Goal: Information Seeking & Learning: Learn about a topic

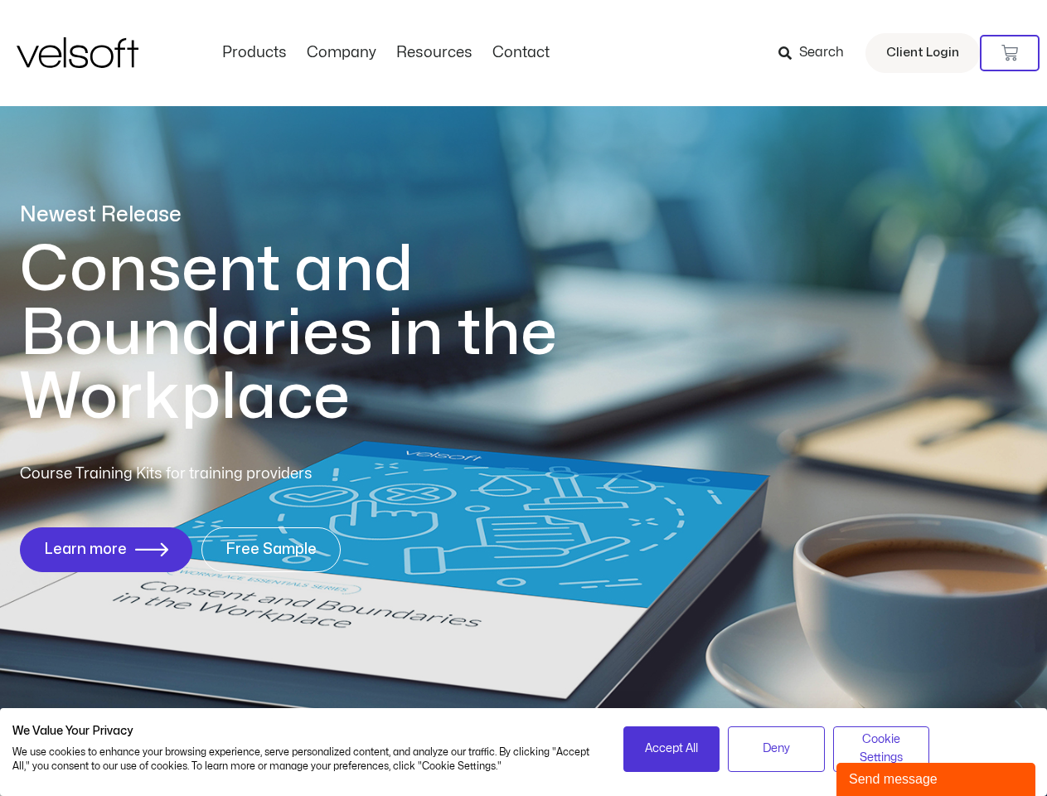
click at [523, 398] on h1 "Consent and Boundaries in the Workplace" at bounding box center [322, 334] width 605 height 192
click at [1010, 53] on icon at bounding box center [1010, 53] width 17 height 17
click at [672, 749] on span "Accept All" at bounding box center [671, 749] width 53 height 18
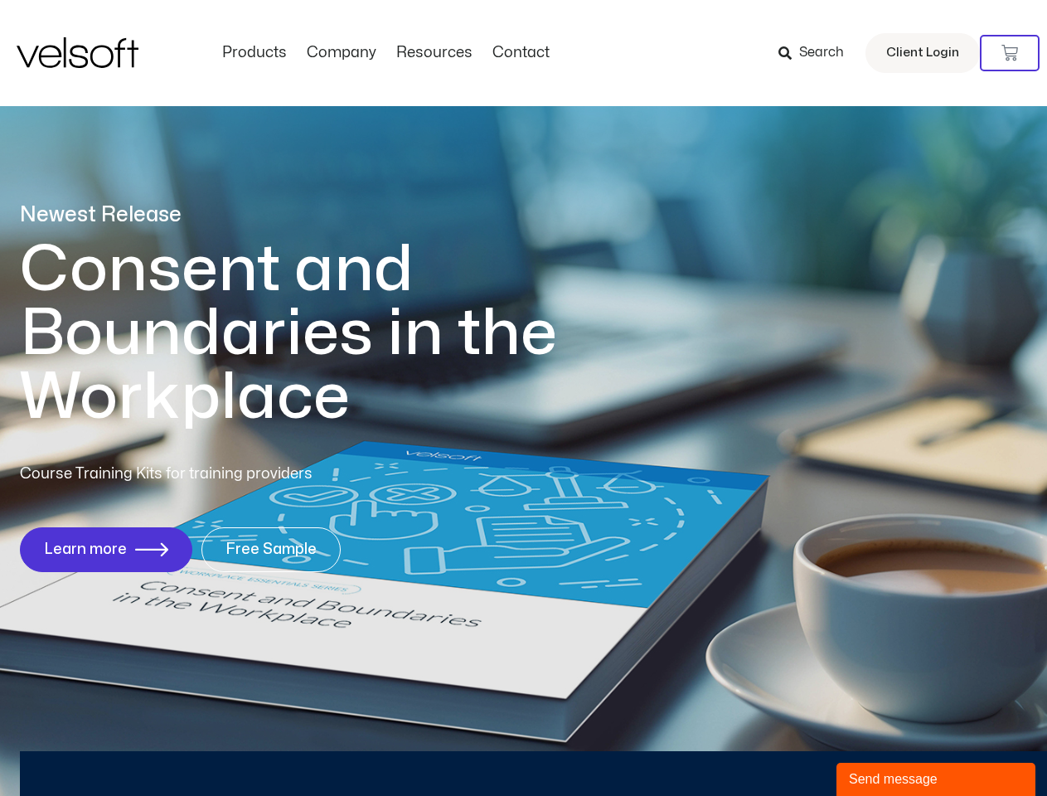
click at [776, 749] on div "Newest Release Consent and Boundaries in the Workplace Course Training Kits for…" at bounding box center [523, 395] width 1047 height 805
click at [881, 749] on div "Newest Release Consent and Boundaries in the Workplace Course Training Kits for…" at bounding box center [523, 395] width 1047 height 805
click at [936, 779] on div "Send message" at bounding box center [936, 779] width 174 height 20
